Goal: Book appointment/travel/reservation

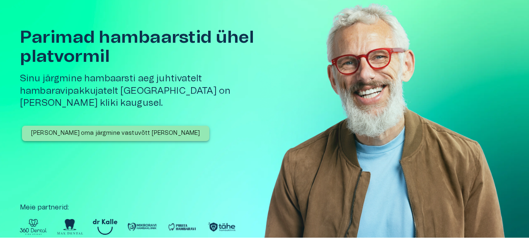
scroll to position [41, 0]
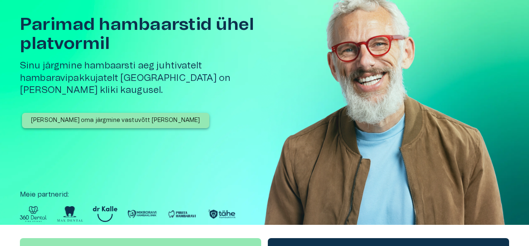
click at [111, 116] on p "[PERSON_NAME] oma järgmine vastuvõtt [PERSON_NAME]" at bounding box center [115, 120] width 169 height 9
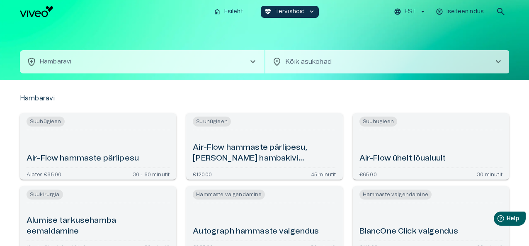
click at [498, 60] on span "chevron_right" at bounding box center [498, 62] width 10 height 10
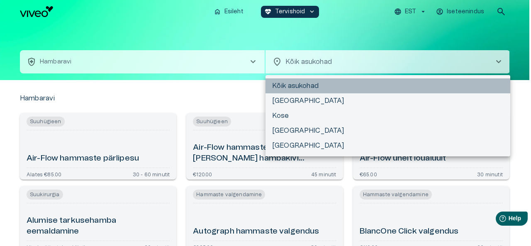
click at [367, 85] on li "Kõik asukohad" at bounding box center [387, 85] width 245 height 15
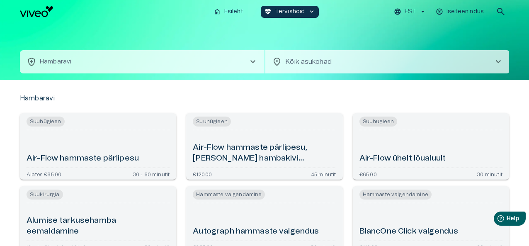
click at [494, 58] on span "chevron_right" at bounding box center [498, 62] width 10 height 10
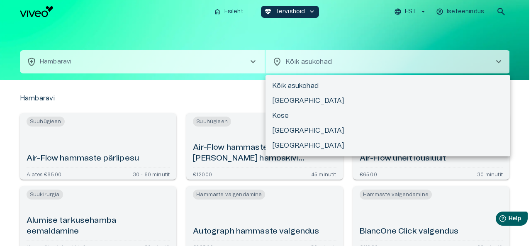
click at [121, 56] on div at bounding box center [265, 123] width 531 height 246
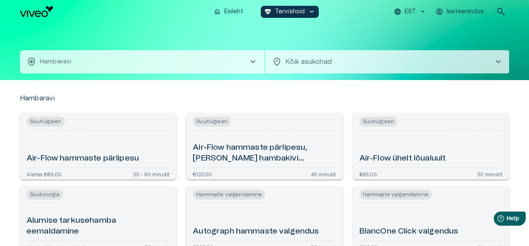
click at [256, 63] on span "chevron_right" at bounding box center [253, 62] width 10 height 10
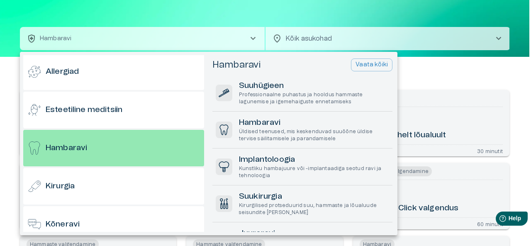
scroll to position [44, 0]
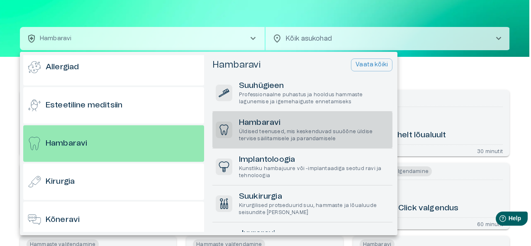
click at [281, 122] on h6 "Hambaravi" at bounding box center [314, 122] width 150 height 11
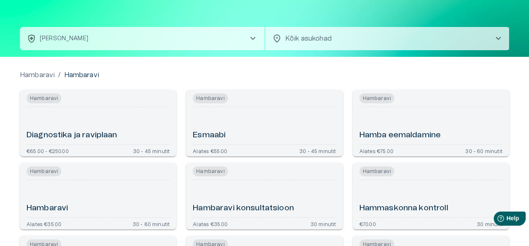
click at [276, 39] on span "location_on" at bounding box center [277, 39] width 10 height 10
